Goal: Find specific page/section: Find specific page/section

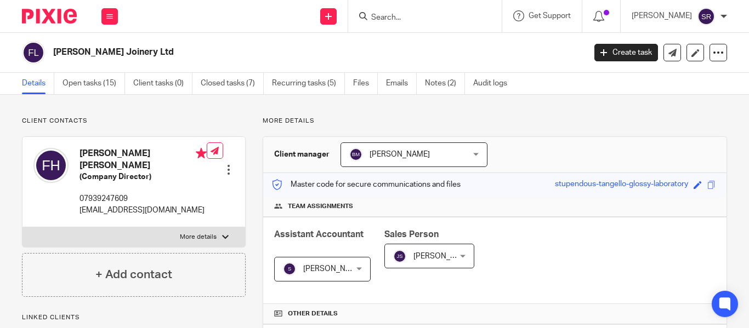
click at [370, 16] on input "Search" at bounding box center [419, 18] width 99 height 10
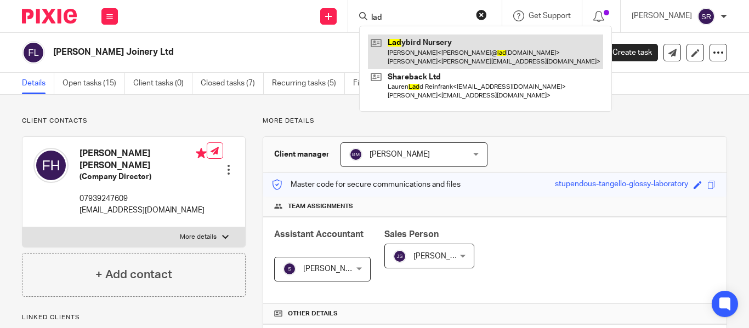
type input "lad"
click at [414, 62] on link at bounding box center [485, 52] width 235 height 34
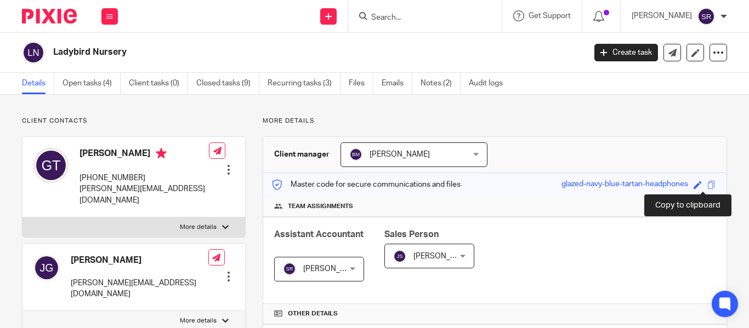
click at [707, 184] on span at bounding box center [711, 185] width 8 height 8
click at [370, 16] on input "Search" at bounding box center [419, 18] width 99 height 10
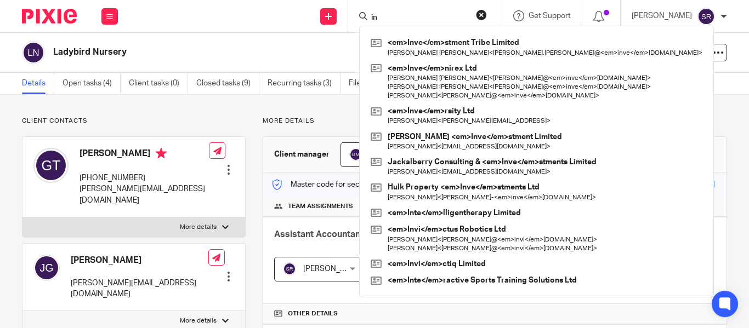
type input "i"
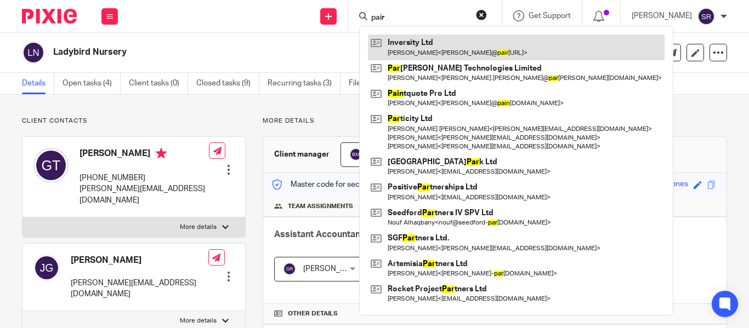
type input "pair"
click at [394, 50] on link at bounding box center [516, 47] width 297 height 25
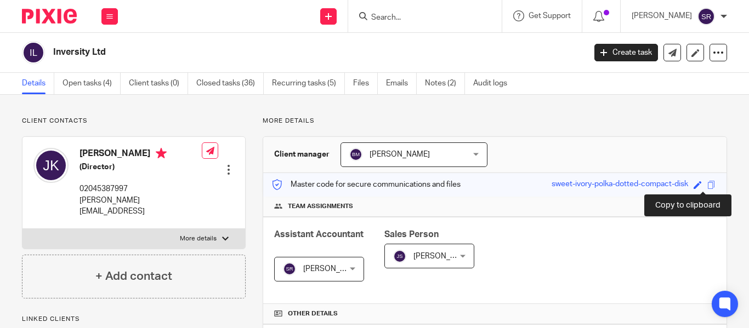
click at [707, 184] on span at bounding box center [711, 185] width 8 height 8
click at [370, 22] on input "Search" at bounding box center [419, 18] width 99 height 10
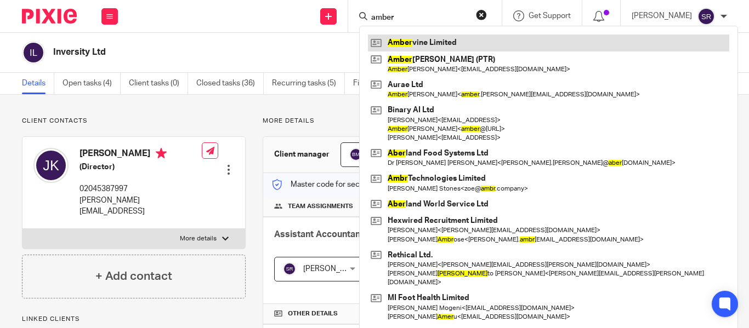
type input "amber"
click at [412, 42] on link at bounding box center [548, 43] width 361 height 16
